Goal: Task Accomplishment & Management: Complete application form

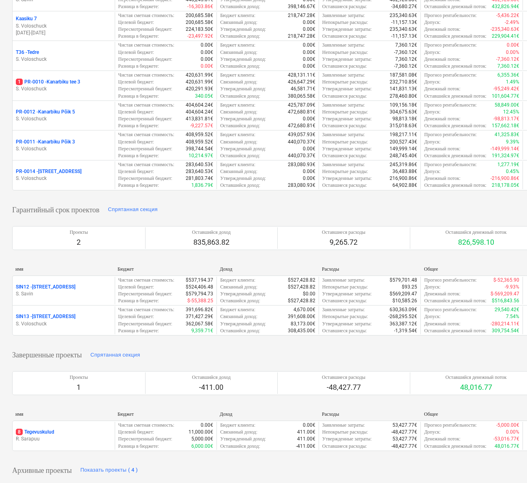
scroll to position [287, 0]
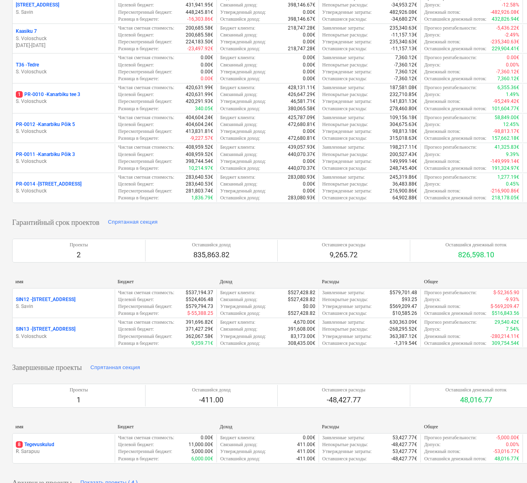
click at [79, 98] on p "1 PR-0010 - [GEOGRAPHIC_DATA] tee 3" at bounding box center [48, 94] width 64 height 7
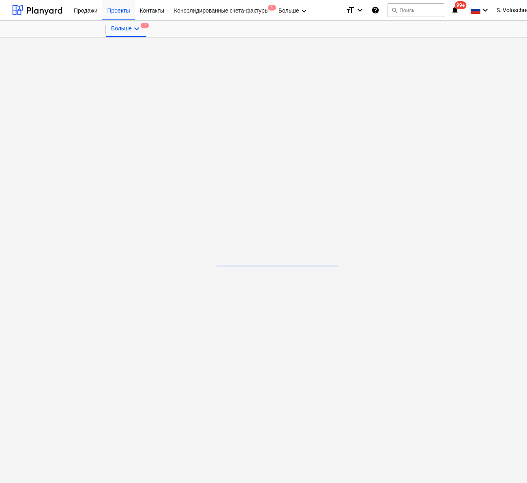
click at [79, 126] on main at bounding box center [277, 260] width 554 height 446
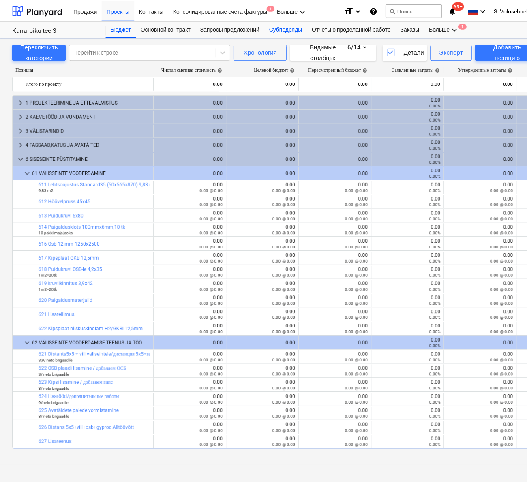
scroll to position [289, 0]
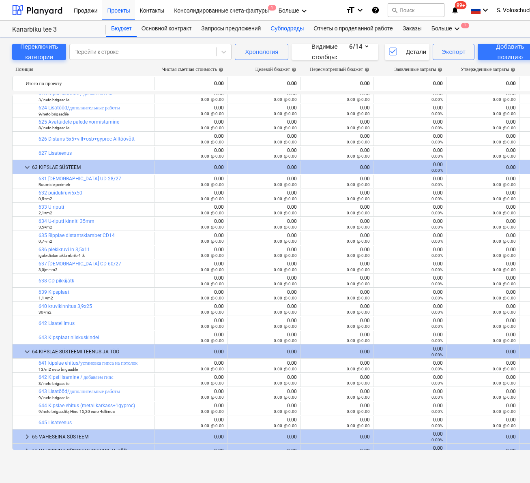
click at [286, 32] on div "Субподряды" at bounding box center [286, 29] width 43 height 16
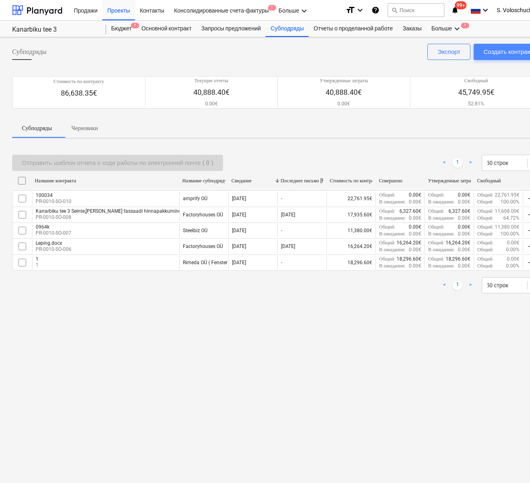
click at [495, 50] on div "Создать контракт" at bounding box center [507, 52] width 49 height 11
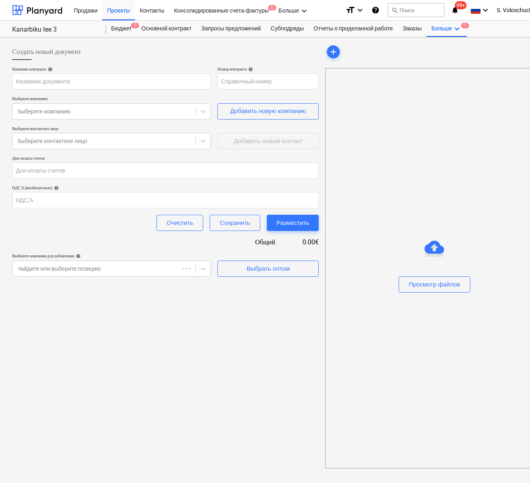
type input "PR-0010-SO-012"
click at [160, 83] on input "text" at bounding box center [111, 81] width 199 height 16
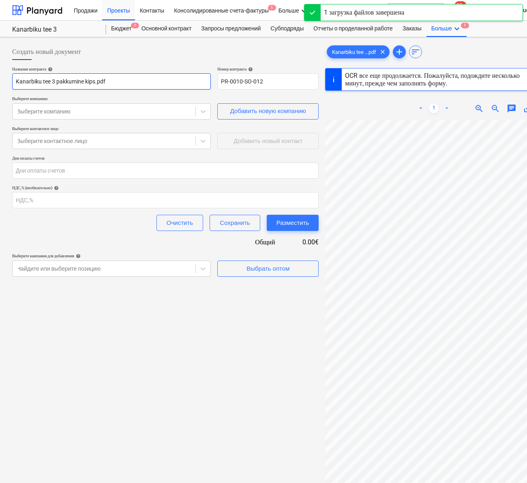
type input "3"
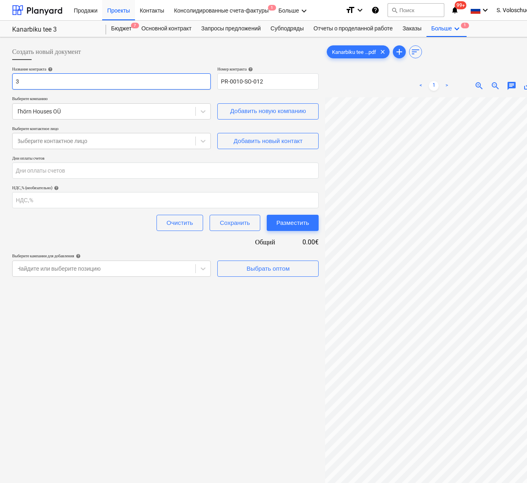
click at [151, 84] on input "3" at bounding box center [111, 81] width 199 height 16
type input "Kanarbiku tee 3"
click at [205, 141] on icon at bounding box center [203, 141] width 8 height 8
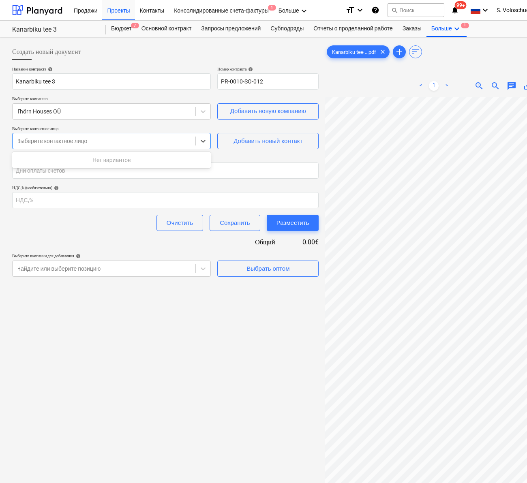
click at [180, 157] on div "Нет вариантов" at bounding box center [111, 160] width 199 height 13
click at [173, 163] on div "Нет вариантов" at bounding box center [111, 160] width 199 height 13
click at [203, 139] on icon at bounding box center [203, 141] width 8 height 8
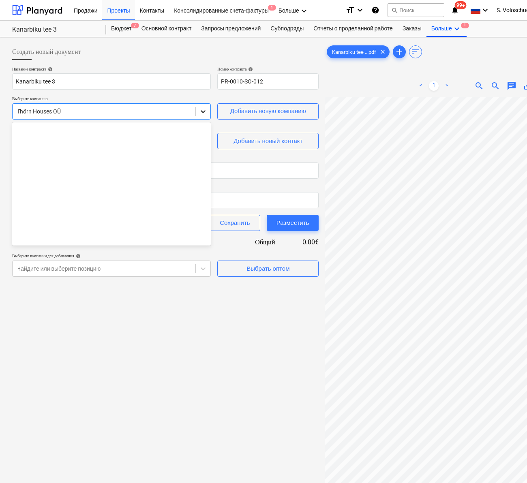
click at [204, 111] on icon at bounding box center [203, 111] width 5 height 3
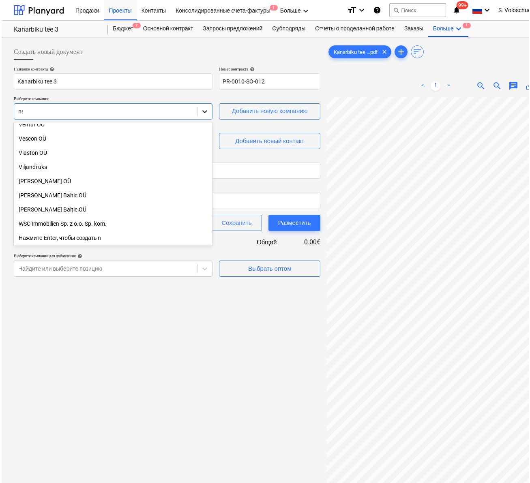
scroll to position [247, 0]
type input "nes"
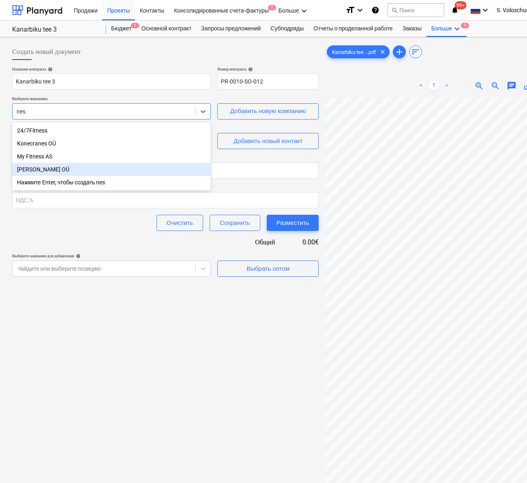
click at [94, 170] on div "[PERSON_NAME] OÜ" at bounding box center [111, 169] width 199 height 13
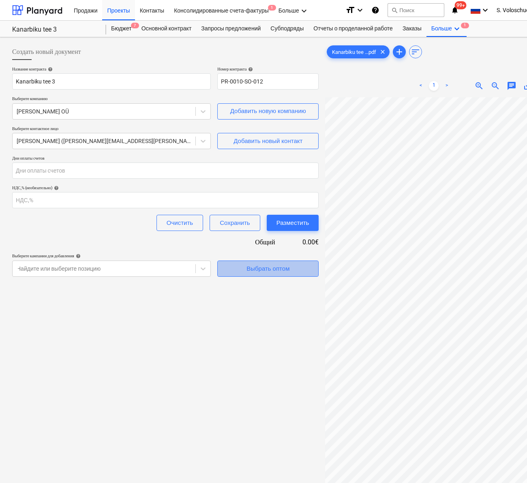
click at [272, 269] on div "Выбрать оптом" at bounding box center [267, 268] width 43 height 11
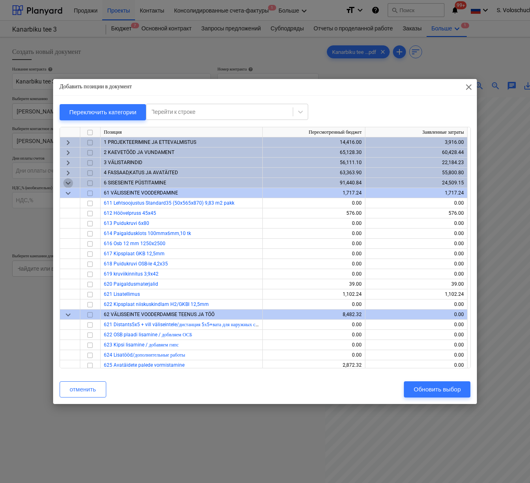
click at [65, 183] on span "keyboard_arrow_down" at bounding box center [68, 183] width 10 height 10
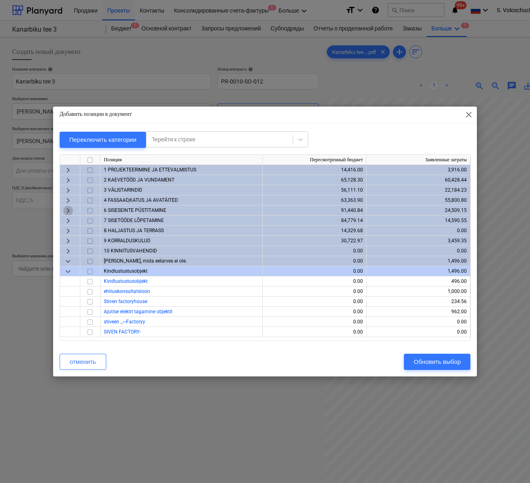
click at [70, 209] on span "keyboard_arrow_right" at bounding box center [68, 211] width 10 height 10
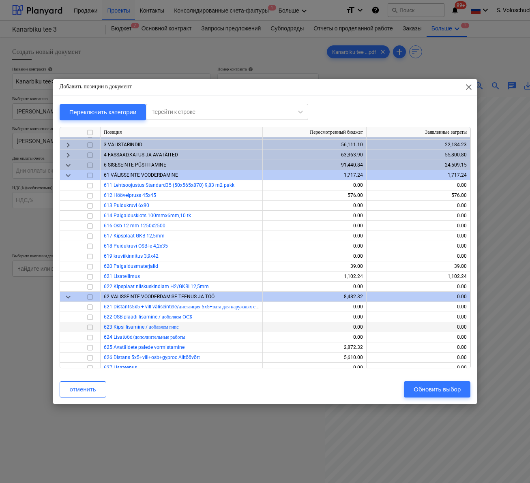
scroll to position [96, 0]
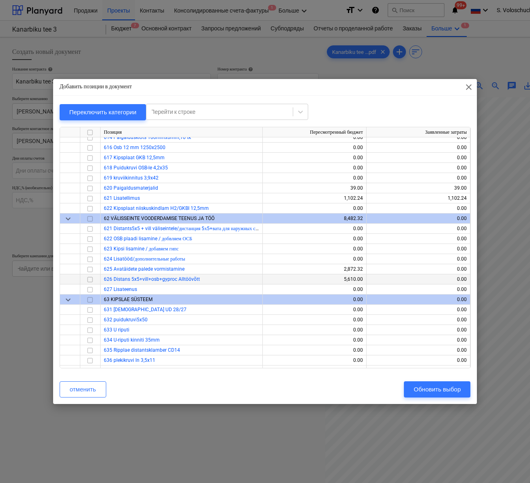
click at [90, 279] on input "checkbox" at bounding box center [90, 280] width 10 height 10
click at [91, 269] on input "checkbox" at bounding box center [90, 270] width 10 height 10
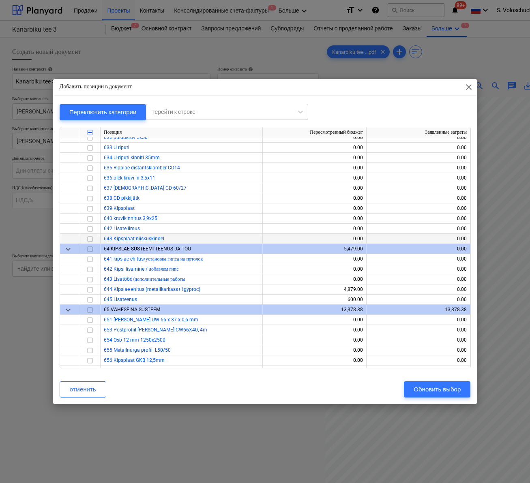
scroll to position [286, 0]
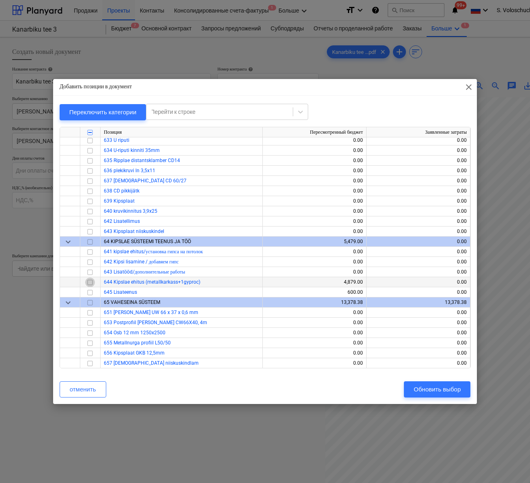
click at [92, 283] on input "checkbox" at bounding box center [90, 283] width 10 height 10
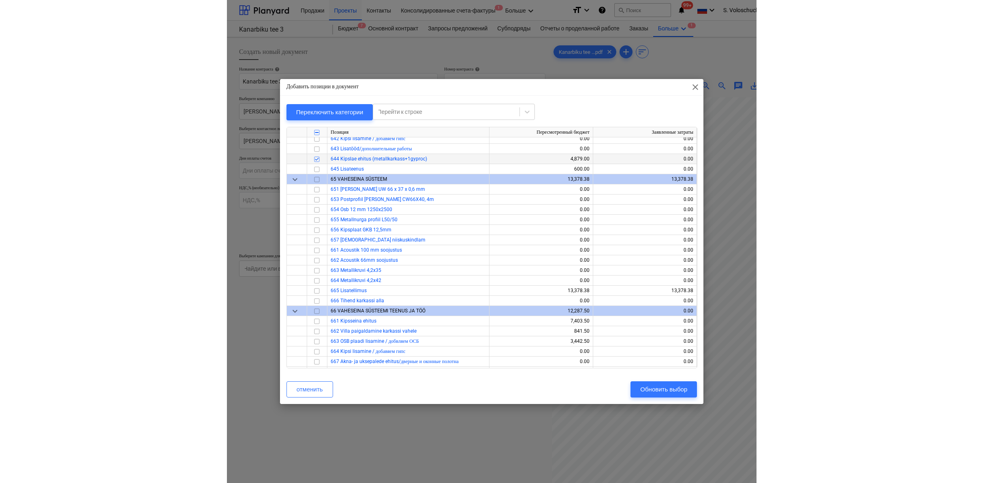
scroll to position [439, 0]
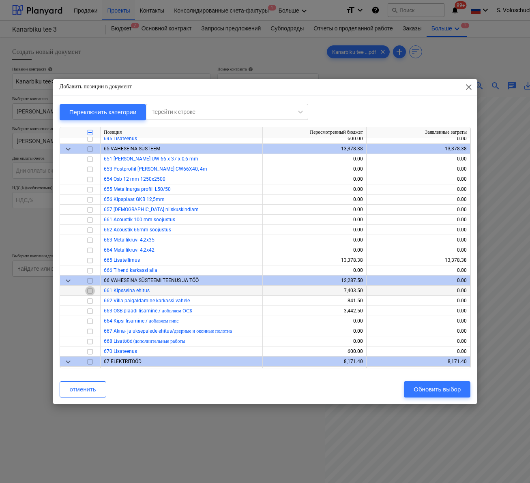
click at [91, 291] on input "checkbox" at bounding box center [90, 291] width 10 height 10
click at [92, 301] on input "checkbox" at bounding box center [90, 301] width 10 height 10
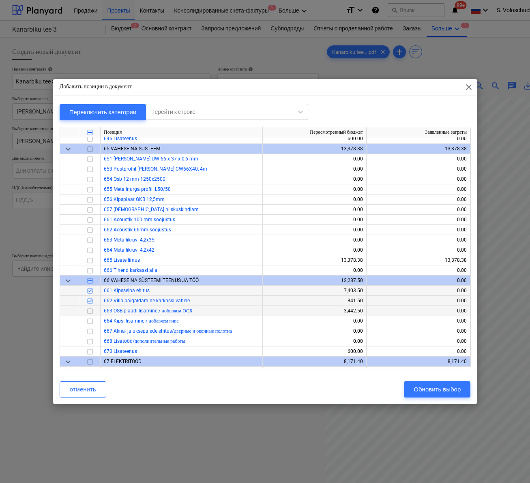
click at [91, 311] on input "checkbox" at bounding box center [90, 311] width 10 height 10
click at [442, 389] on div "Обновить выбор" at bounding box center [436, 389] width 47 height 11
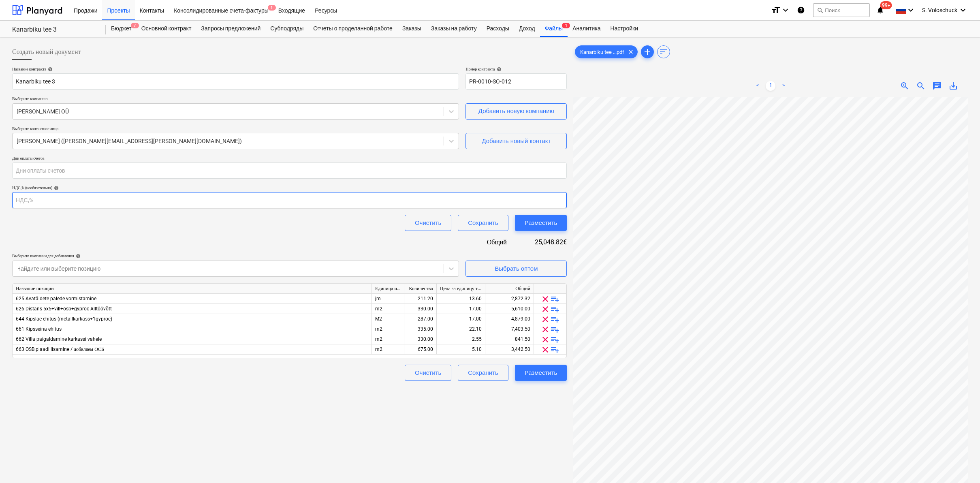
click at [47, 202] on input "number" at bounding box center [289, 200] width 555 height 16
type input "24299"
click at [429, 420] on div "Создать новый документ Название контракта help Kanarbiku tee 3 Номер контракта …" at bounding box center [289, 301] width 561 height 520
click at [526, 338] on span "clear" at bounding box center [546, 340] width 10 height 10
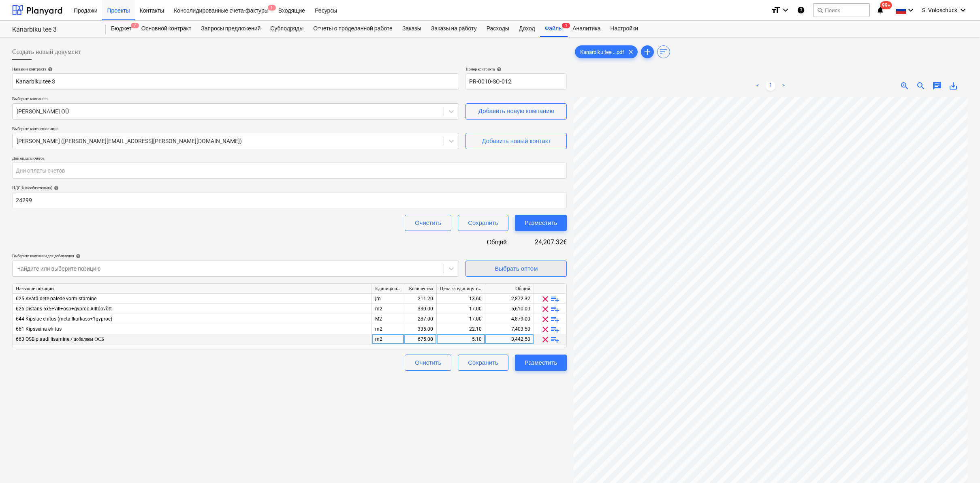
click at [513, 268] on div "Выбрать оптом" at bounding box center [516, 268] width 43 height 11
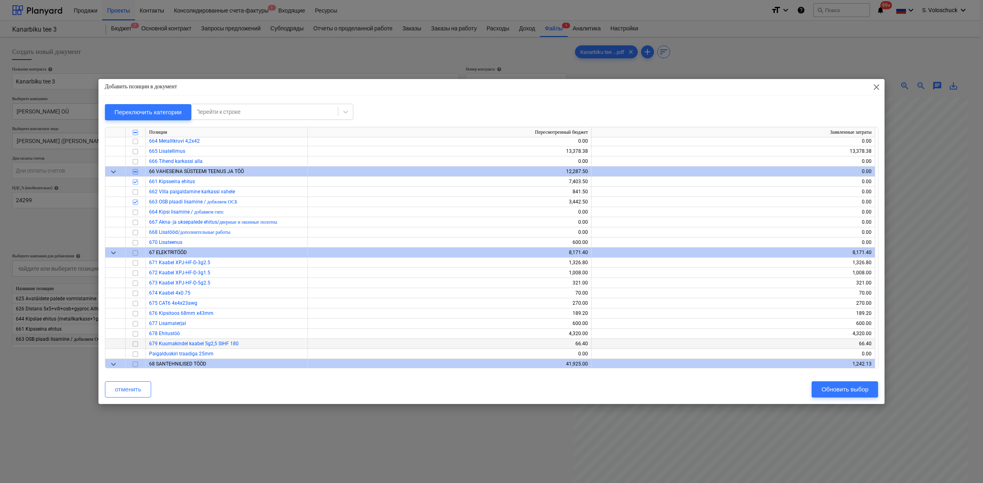
scroll to position [533, 0]
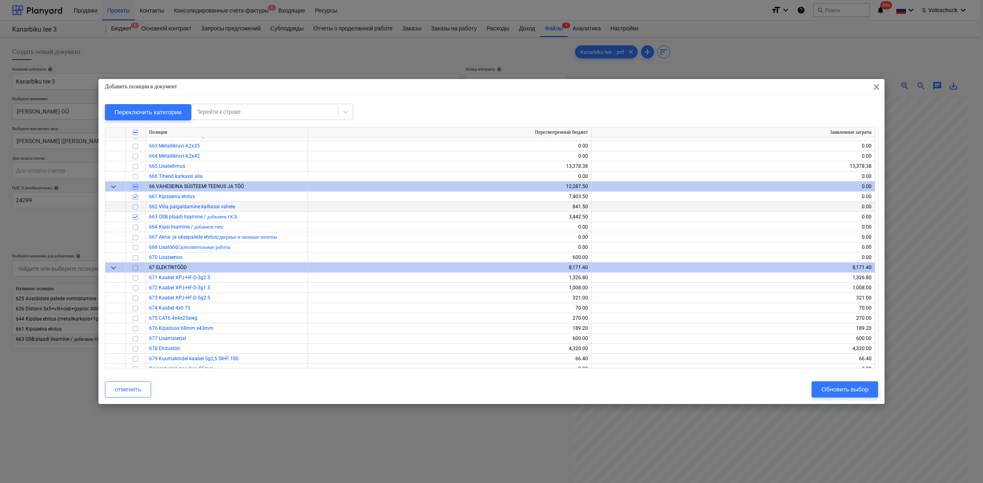
click at [137, 206] on input "checkbox" at bounding box center [135, 207] width 10 height 10
click at [526, 389] on div "Обновить выбор" at bounding box center [844, 389] width 47 height 11
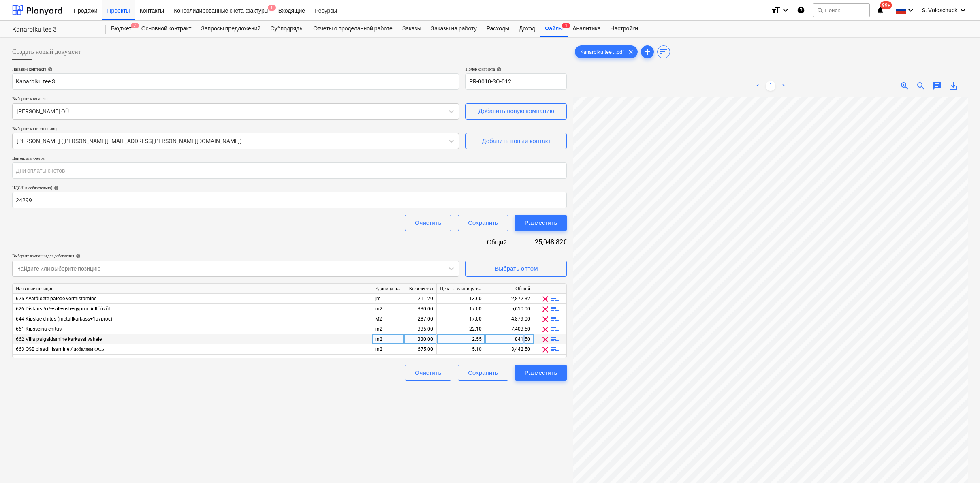
click at [524, 339] on div "841.50" at bounding box center [510, 339] width 42 height 10
type input "91.68"
click at [526, 425] on div "Создать новый документ Название контракта help Kanarbiku tee 3 Номер контракта …" at bounding box center [289, 301] width 561 height 520
click at [379, 340] on div "m2" at bounding box center [388, 339] width 32 height 10
click at [462, 340] on div "0.28" at bounding box center [461, 339] width 42 height 10
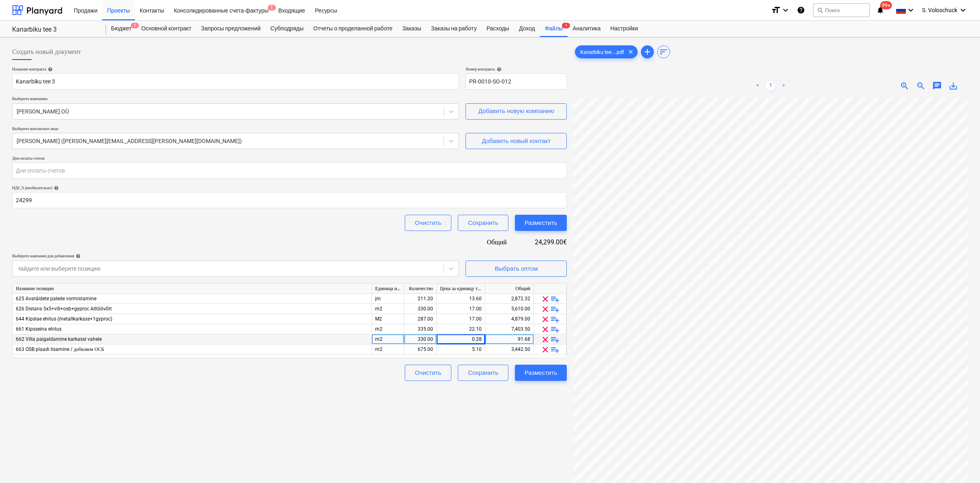
drag, startPoint x: 432, startPoint y: 337, endPoint x: 409, endPoint y: 338, distance: 23.1
click at [409, 338] on div "330.00" at bounding box center [421, 339] width 26 height 10
type input "1"
click at [463, 338] on div "0.28" at bounding box center [461, 339] width 42 height 10
drag, startPoint x: 463, startPoint y: 338, endPoint x: 487, endPoint y: 340, distance: 23.6
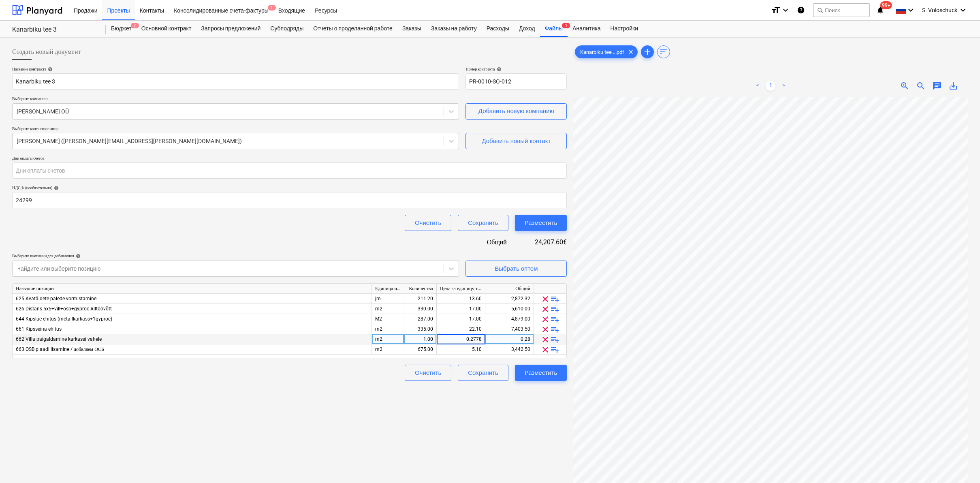
click at [0, 0] on div "662 Villa paigaldamine karkassi vahele m2 1.00 0.2778 0.28 clear playlist_add" at bounding box center [0, 0] width 0 height 0
type input "91.68"
click at [432, 440] on div "Создать новый документ Название контракта help Kanarbiku tee 3 Номер контракта …" at bounding box center [289, 301] width 561 height 520
click at [504, 424] on div "Создать новый документ Название контракта help Kanarbiku tee 3 Номер контракта …" at bounding box center [289, 301] width 561 height 520
click at [526, 374] on div "Разместить" at bounding box center [541, 373] width 33 height 11
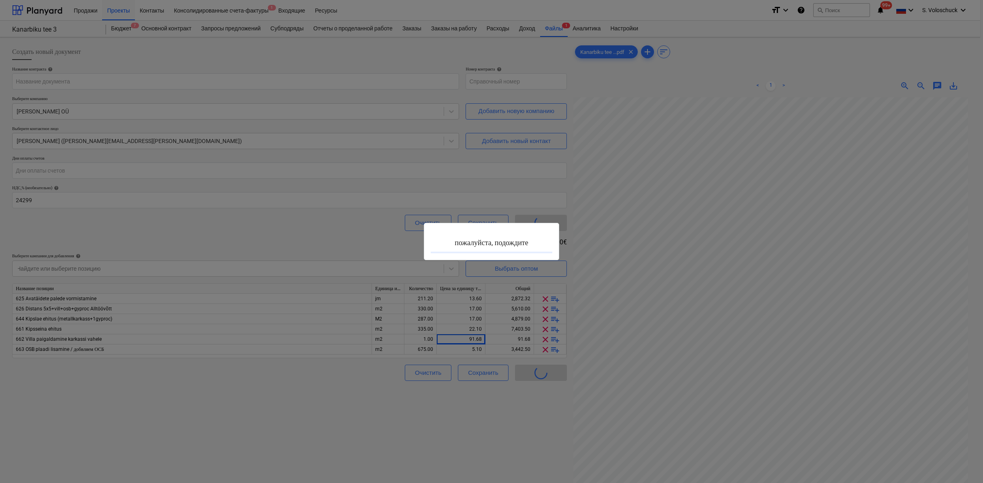
type input "PR-0010-SO-012"
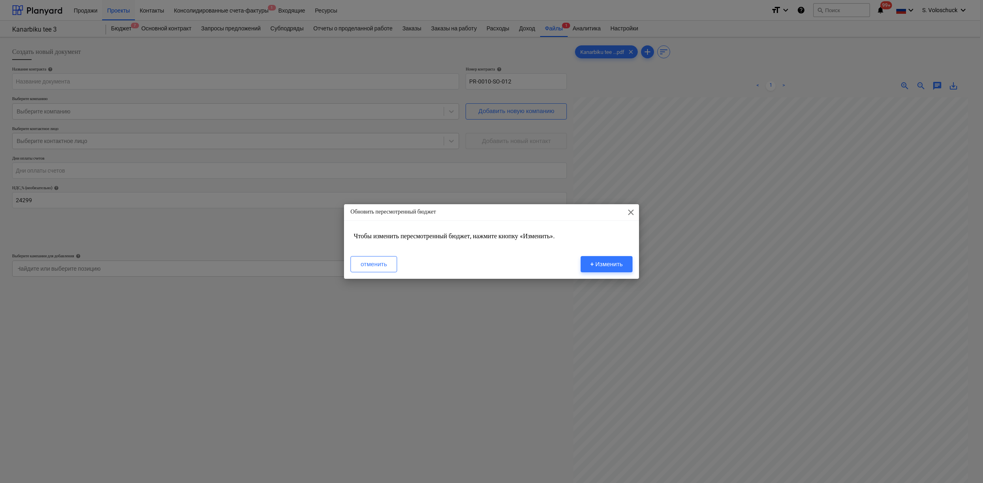
click at [526, 214] on span "close" at bounding box center [631, 212] width 10 height 10
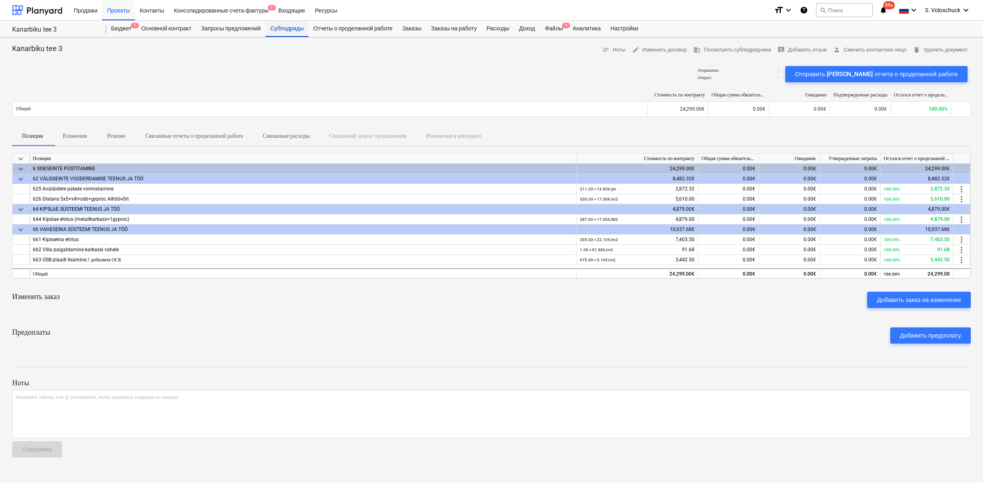
click at [292, 26] on div "Субподряды" at bounding box center [286, 29] width 43 height 16
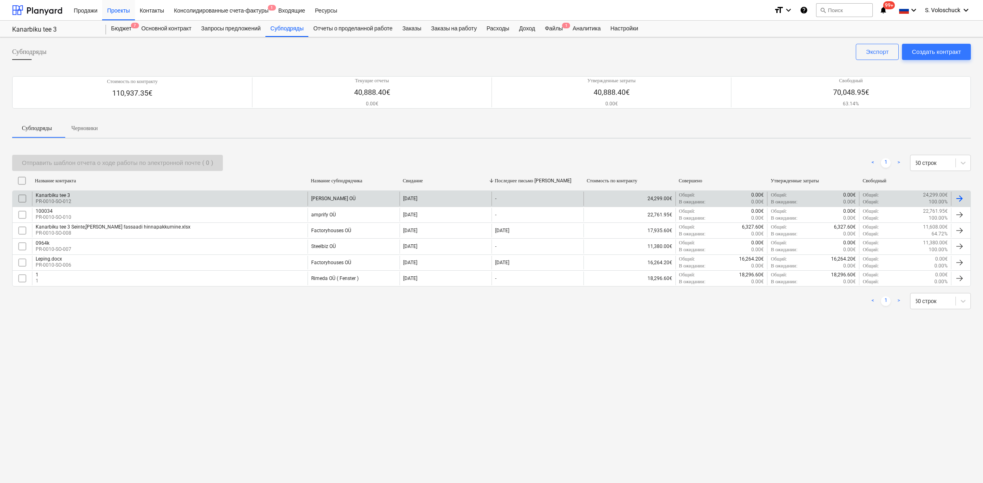
click at [52, 197] on div "Kanarbiku tee 3" at bounding box center [54, 195] width 36 height 6
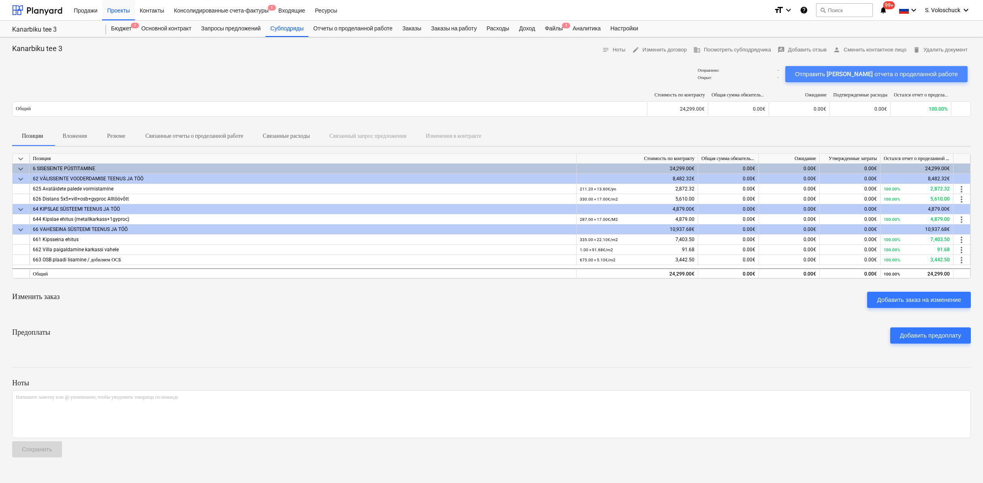
click at [526, 75] on div "Отправить [PERSON_NAME] отчета о проделанной работе" at bounding box center [876, 74] width 163 height 11
